Goal: Information Seeking & Learning: Learn about a topic

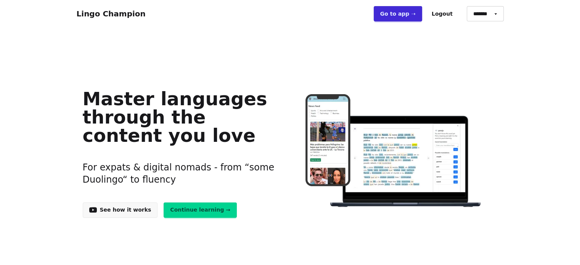
click at [411, 19] on link "Go to app ➝" at bounding box center [398, 13] width 48 height 15
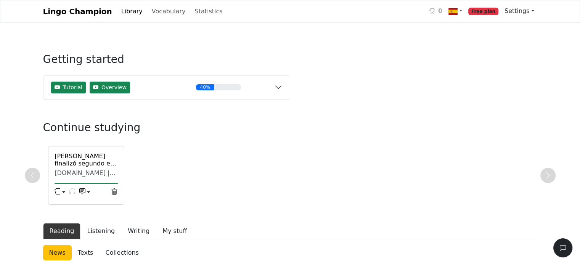
click at [533, 10] on link "Settings" at bounding box center [520, 10] width 36 height 15
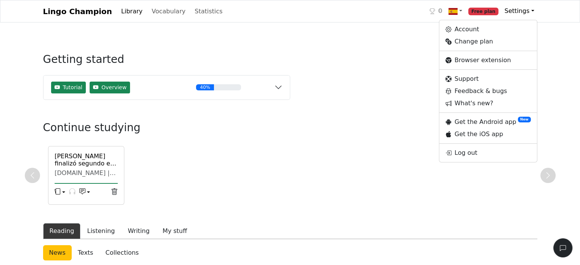
click at [126, 16] on link "Library" at bounding box center [131, 11] width 27 height 15
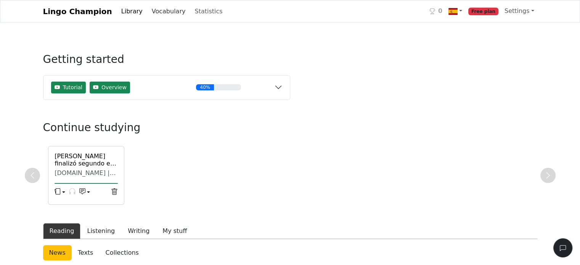
click at [149, 12] on link "Vocabulary" at bounding box center [169, 11] width 40 height 15
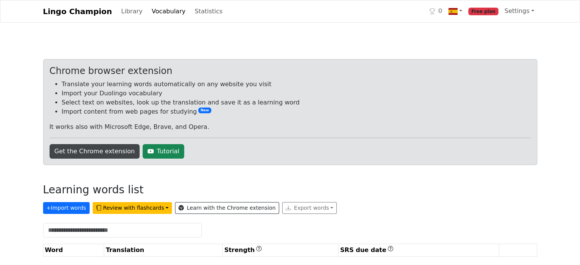
click at [106, 150] on link "Get the Chrome extension" at bounding box center [95, 151] width 90 height 15
click at [525, 14] on link "Settings" at bounding box center [520, 10] width 36 height 15
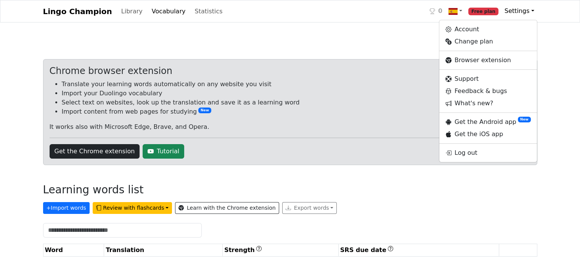
scroll to position [3, 0]
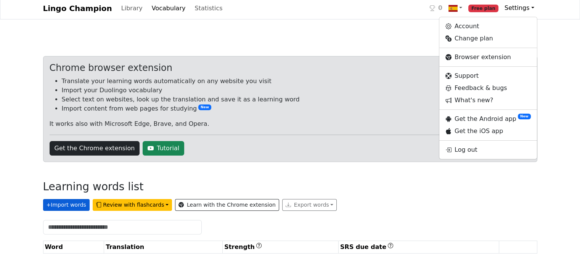
click at [56, 203] on button "+ Import words" at bounding box center [66, 205] width 47 height 12
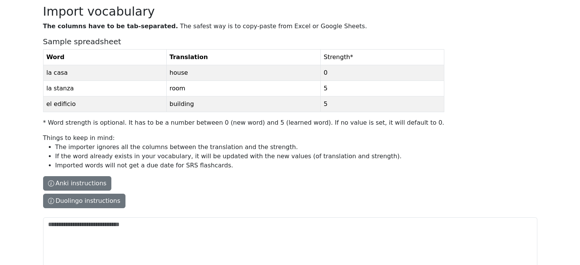
scroll to position [109, 0]
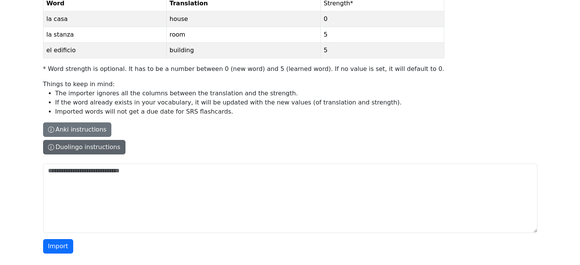
click at [74, 144] on button "Duolingo instructions" at bounding box center [84, 147] width 82 height 15
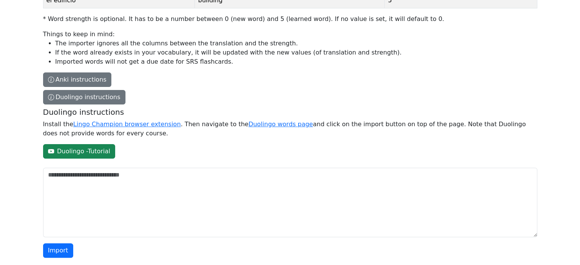
scroll to position [163, 0]
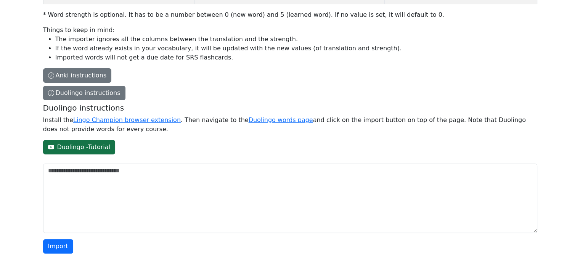
click at [84, 150] on link "Duolingo - Tutorial" at bounding box center [79, 147] width 72 height 15
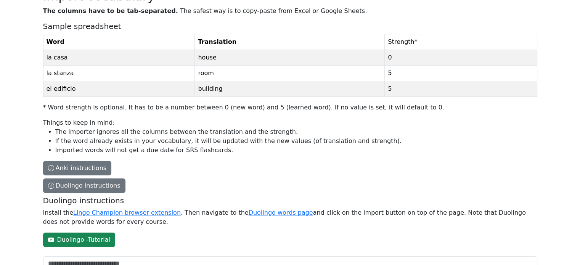
scroll to position [0, 0]
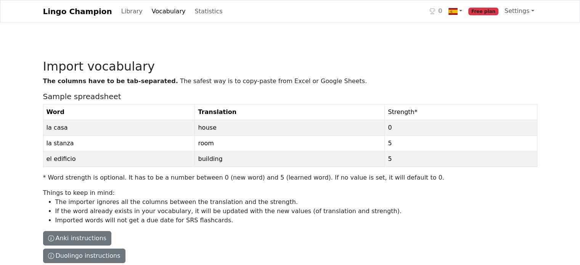
click at [157, 15] on link "Vocabulary" at bounding box center [169, 11] width 40 height 15
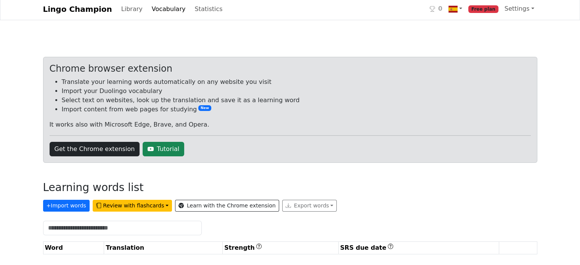
scroll to position [3, 0]
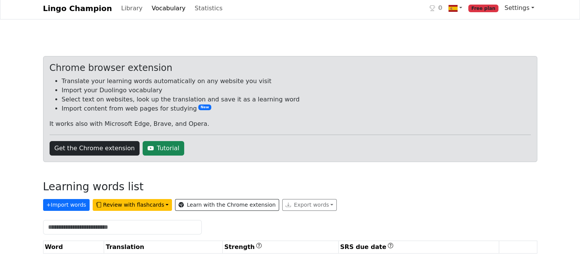
click at [525, 6] on link "Settings" at bounding box center [520, 7] width 36 height 15
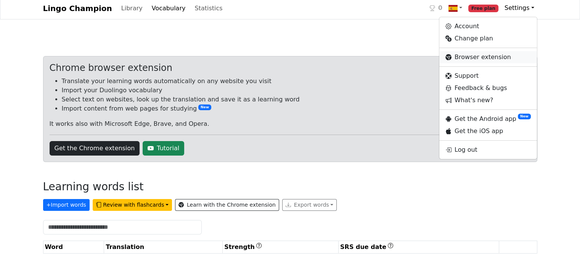
click at [472, 60] on link "Browser extension" at bounding box center [489, 57] width 98 height 12
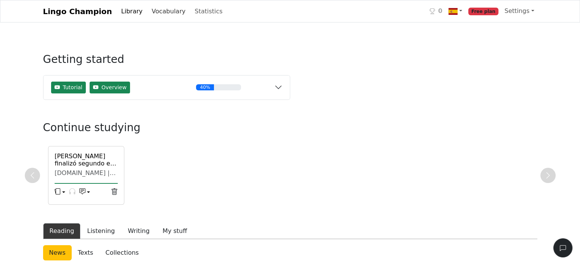
click at [149, 12] on link "Vocabulary" at bounding box center [169, 11] width 40 height 15
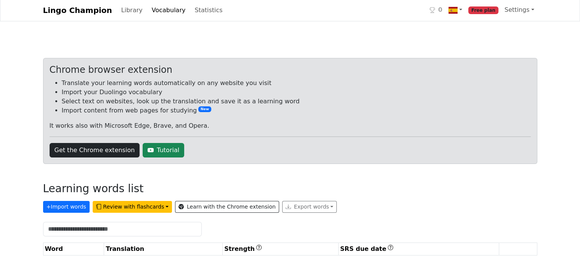
scroll to position [3, 0]
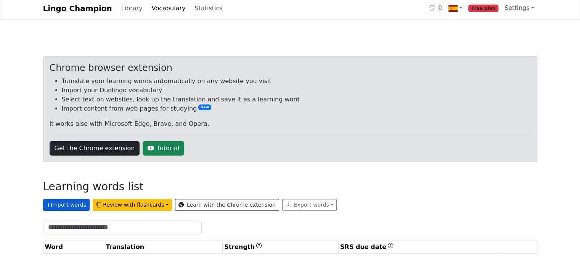
click at [59, 202] on button "+ Import words" at bounding box center [66, 205] width 47 height 12
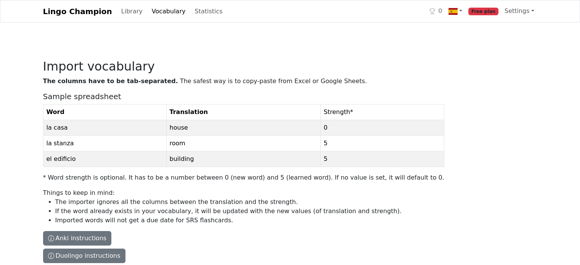
scroll to position [109, 0]
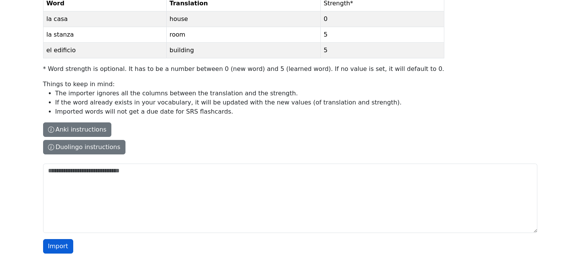
click at [65, 245] on button "Import" at bounding box center [58, 246] width 30 height 15
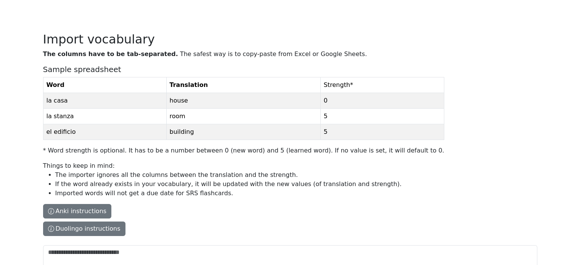
scroll to position [0, 0]
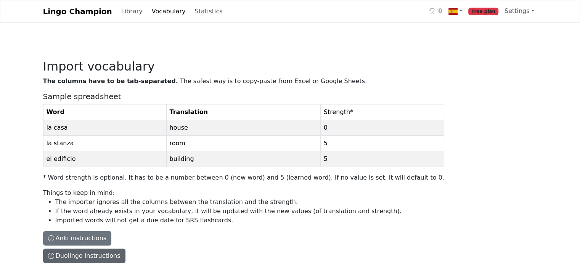
click at [73, 258] on button "Duolingo instructions" at bounding box center [84, 256] width 82 height 15
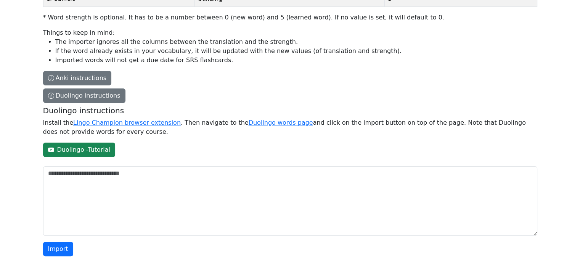
scroll to position [163, 0]
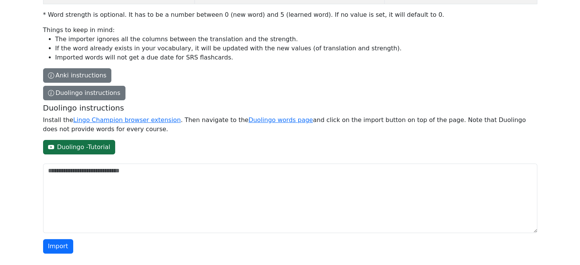
click at [98, 147] on link "Duolingo - Tutorial" at bounding box center [79, 147] width 72 height 15
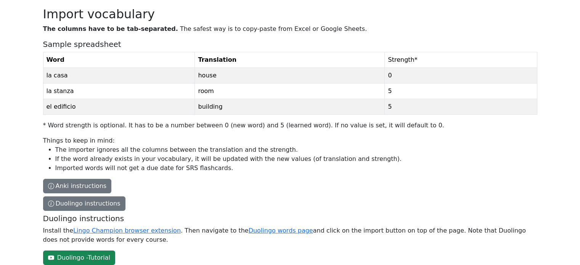
scroll to position [0, 0]
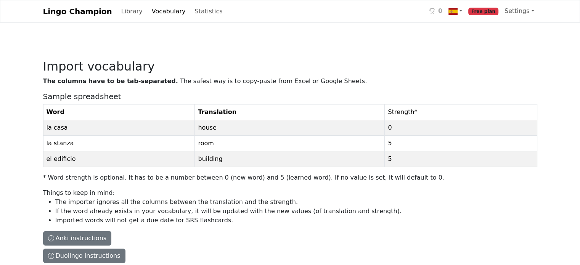
click at [162, 15] on link "Vocabulary" at bounding box center [169, 11] width 40 height 15
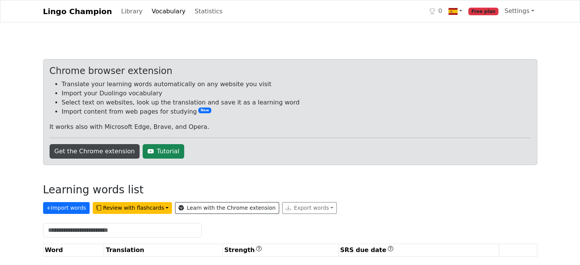
click at [76, 145] on link "Get the Chrome extension" at bounding box center [95, 151] width 90 height 15
click at [124, 151] on link "Get the Chrome extension" at bounding box center [95, 151] width 90 height 15
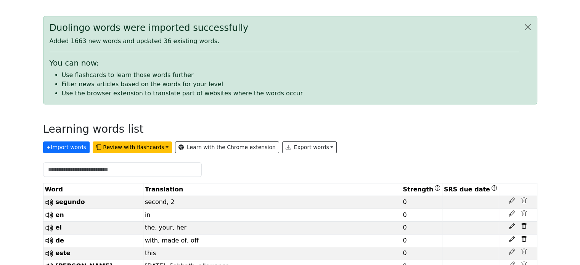
scroll to position [76, 0]
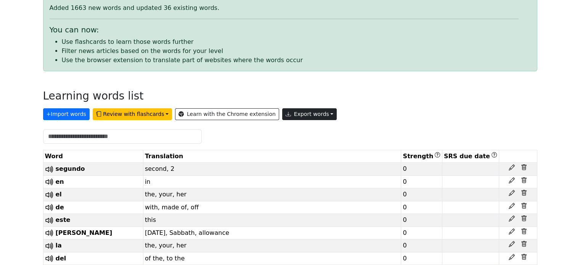
click at [282, 112] on button "Export words" at bounding box center [309, 114] width 55 height 12
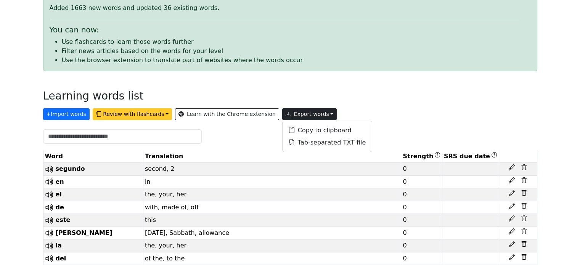
click at [121, 111] on button "Review with flashcards" at bounding box center [132, 114] width 79 height 12
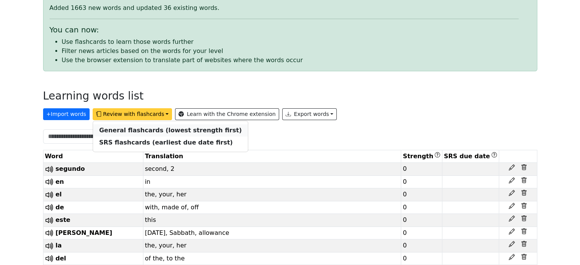
click at [123, 129] on strong "General flashcards (lowest strength first)" at bounding box center [170, 130] width 143 height 7
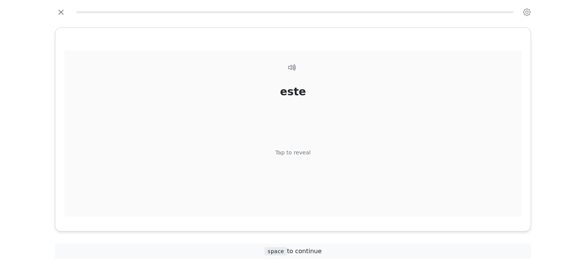
click at [298, 152] on div "Tap to reveal" at bounding box center [293, 152] width 35 height 8
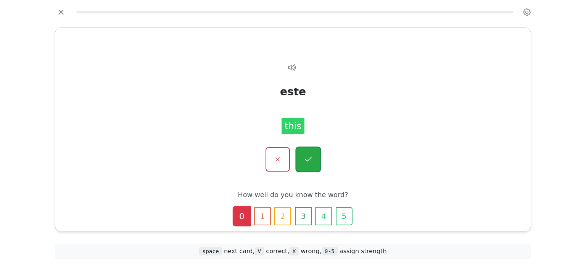
click at [309, 155] on icon "button" at bounding box center [308, 160] width 10 height 10
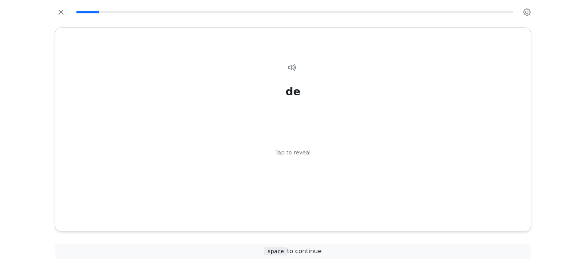
click at [309, 155] on div "de Tap to reveal" at bounding box center [292, 143] width 457 height 186
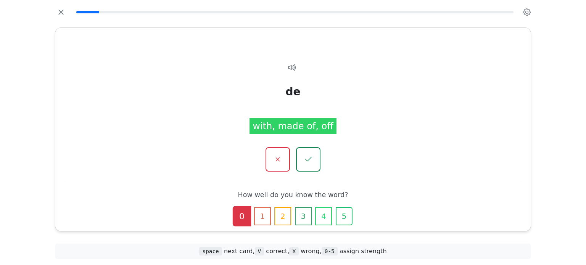
click at [309, 155] on icon "button" at bounding box center [308, 159] width 9 height 9
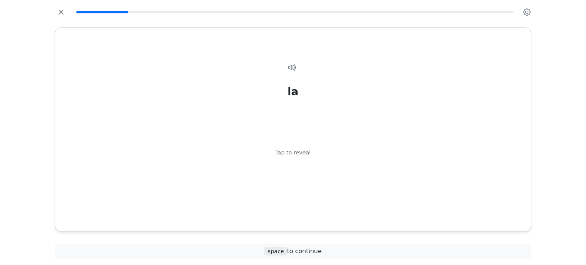
click at [309, 155] on div "la Tap to reveal" at bounding box center [292, 143] width 457 height 186
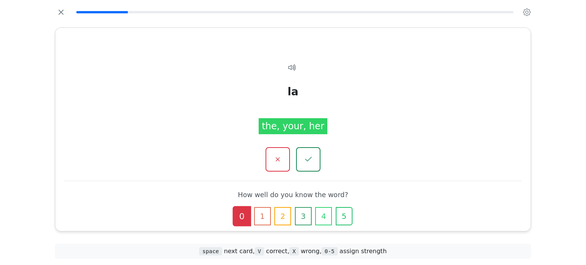
click at [309, 155] on icon "button" at bounding box center [308, 159] width 9 height 9
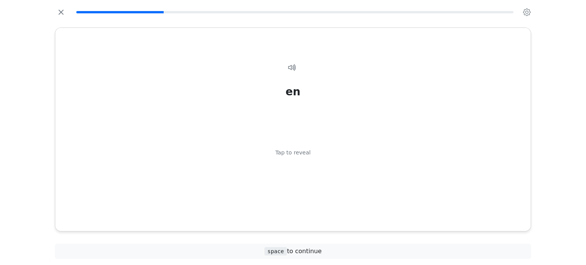
click at [309, 155] on div "en Tap to reveal" at bounding box center [292, 143] width 457 height 186
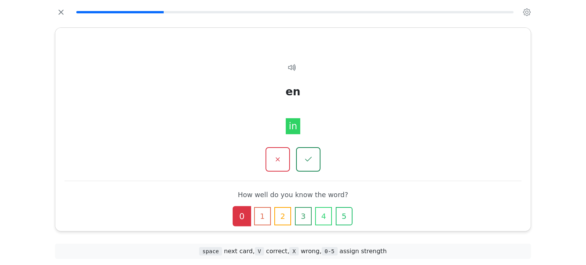
click at [309, 155] on icon "button" at bounding box center [308, 159] width 9 height 9
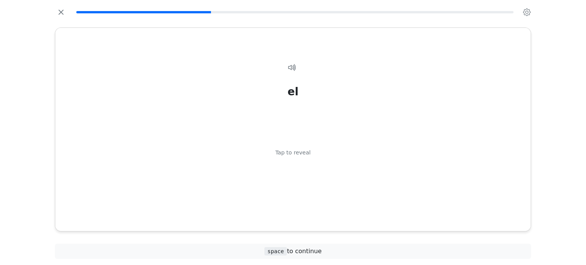
click at [309, 155] on div "el Tap to reveal" at bounding box center [292, 143] width 457 height 186
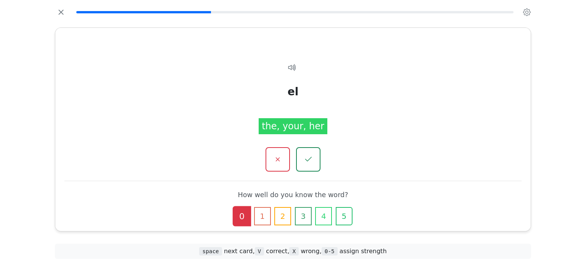
click at [309, 155] on icon "button" at bounding box center [308, 159] width 9 height 9
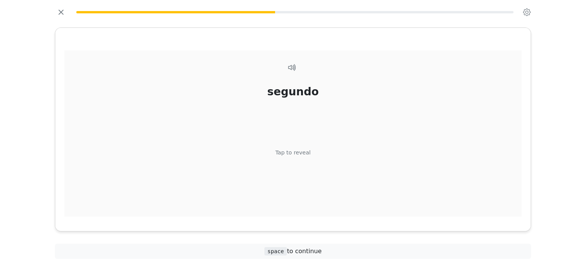
click at [306, 154] on div "Tap to reveal" at bounding box center [293, 152] width 35 height 8
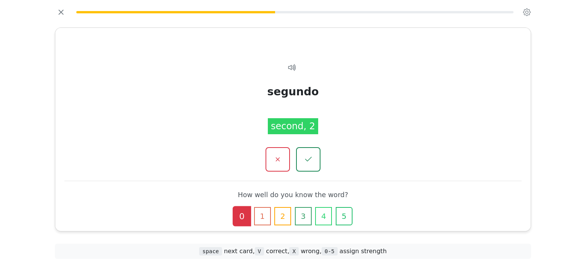
click at [306, 155] on icon "button" at bounding box center [308, 159] width 9 height 9
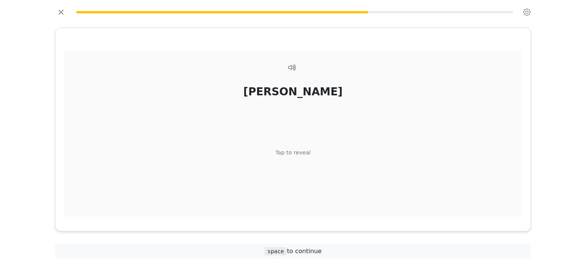
click at [306, 154] on div "Tap to reveal" at bounding box center [293, 152] width 35 height 8
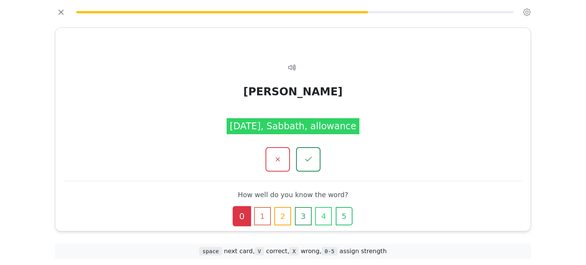
click at [306, 155] on icon "button" at bounding box center [308, 159] width 9 height 9
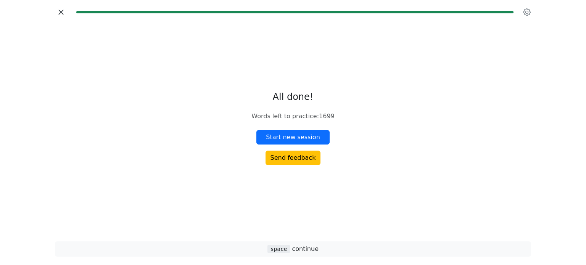
click at [65, 15] on icon "button" at bounding box center [60, 11] width 11 height 11
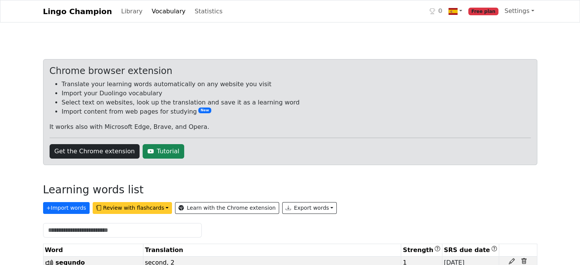
click at [134, 206] on button "Review with flashcards" at bounding box center [132, 208] width 79 height 12
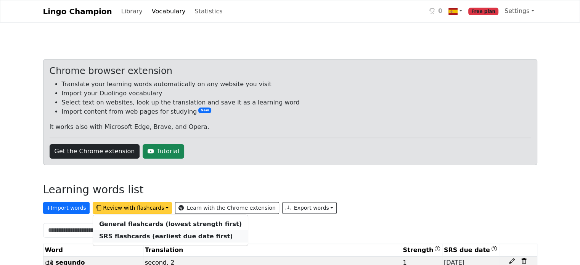
click at [131, 237] on strong "SRS flashcards (earliest due date first)" at bounding box center [166, 236] width 134 height 7
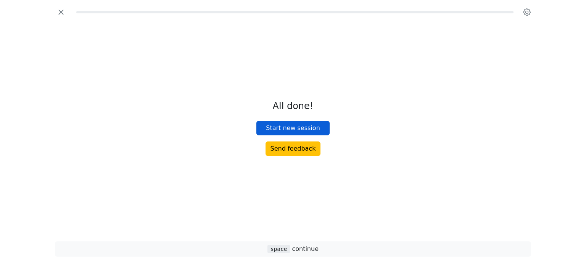
click at [312, 125] on button "Start new session" at bounding box center [292, 128] width 73 height 15
click at [304, 129] on button "Start new session" at bounding box center [292, 128] width 73 height 15
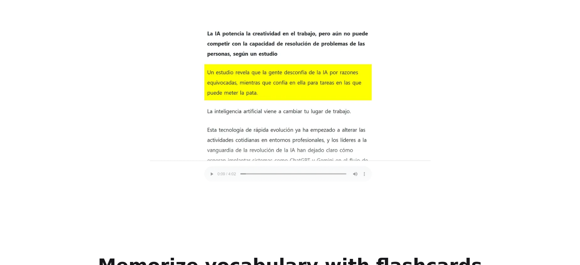
scroll to position [1641, 0]
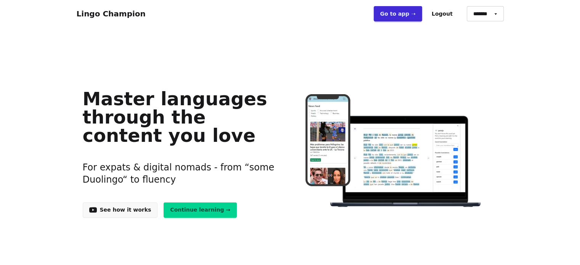
click at [404, 16] on link "Go to app ➝" at bounding box center [398, 13] width 48 height 15
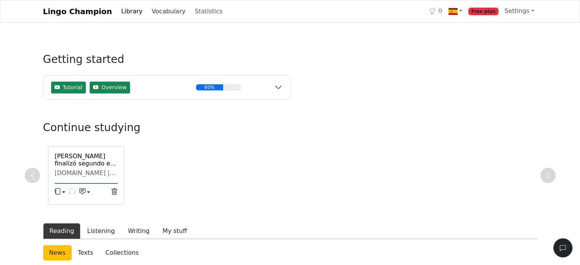
click at [156, 15] on link "Vocabulary" at bounding box center [169, 11] width 40 height 15
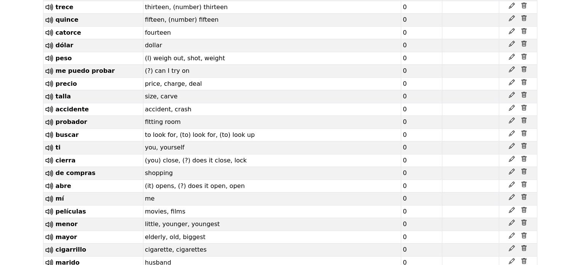
scroll to position [2328, 0]
